Goal: Navigation & Orientation: Find specific page/section

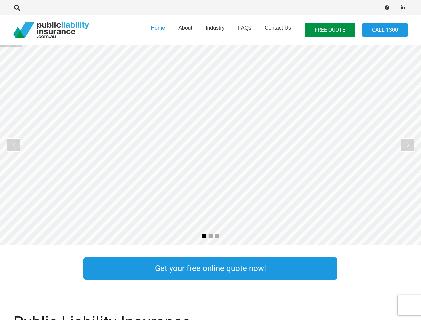
click at [210, 160] on rs-layer at bounding box center [210, 145] width 421 height 200
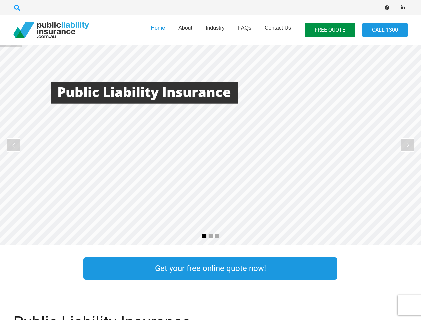
click at [17, 8] on icon "Search" at bounding box center [17, 8] width 6 height 6
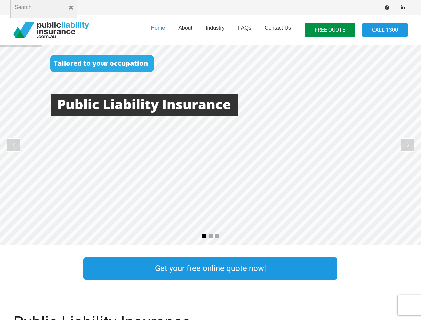
click at [28, 8] on div at bounding box center [119, 7] width 213 height 21
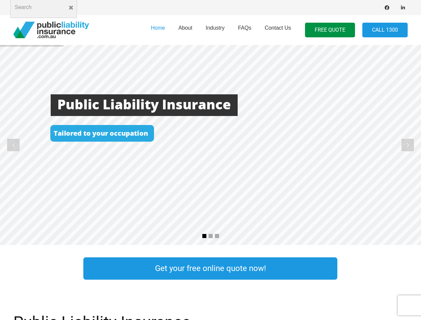
click at [210, 145] on rs-layer at bounding box center [210, 145] width 421 height 200
click at [13, 145] on rs-arrow at bounding box center [13, 144] width 13 height 13
click at [408, 145] on rs-arrow at bounding box center [407, 144] width 13 height 13
click at [204, 236] on rs-bullet at bounding box center [204, 236] width 5 height 5
click at [211, 236] on rs-bullet at bounding box center [210, 236] width 5 height 5
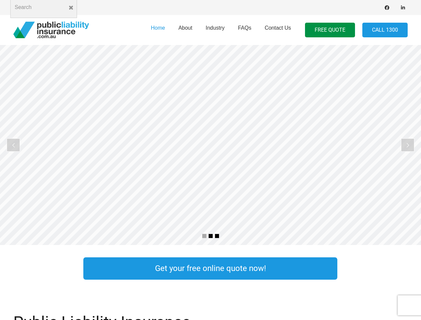
click at [217, 236] on rs-bullet at bounding box center [217, 236] width 5 height 5
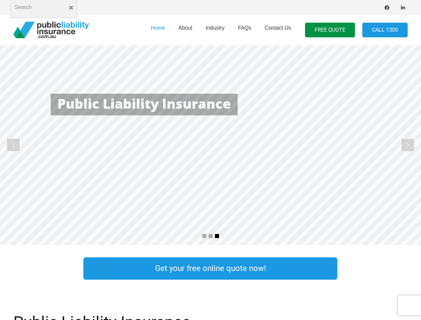
click at [210, 145] on rs-slide "Cost Effective Public Liability Insurance Start Your Free Quote Online Now" at bounding box center [210, 145] width 421 height 200
